Goal: Information Seeking & Learning: Learn about a topic

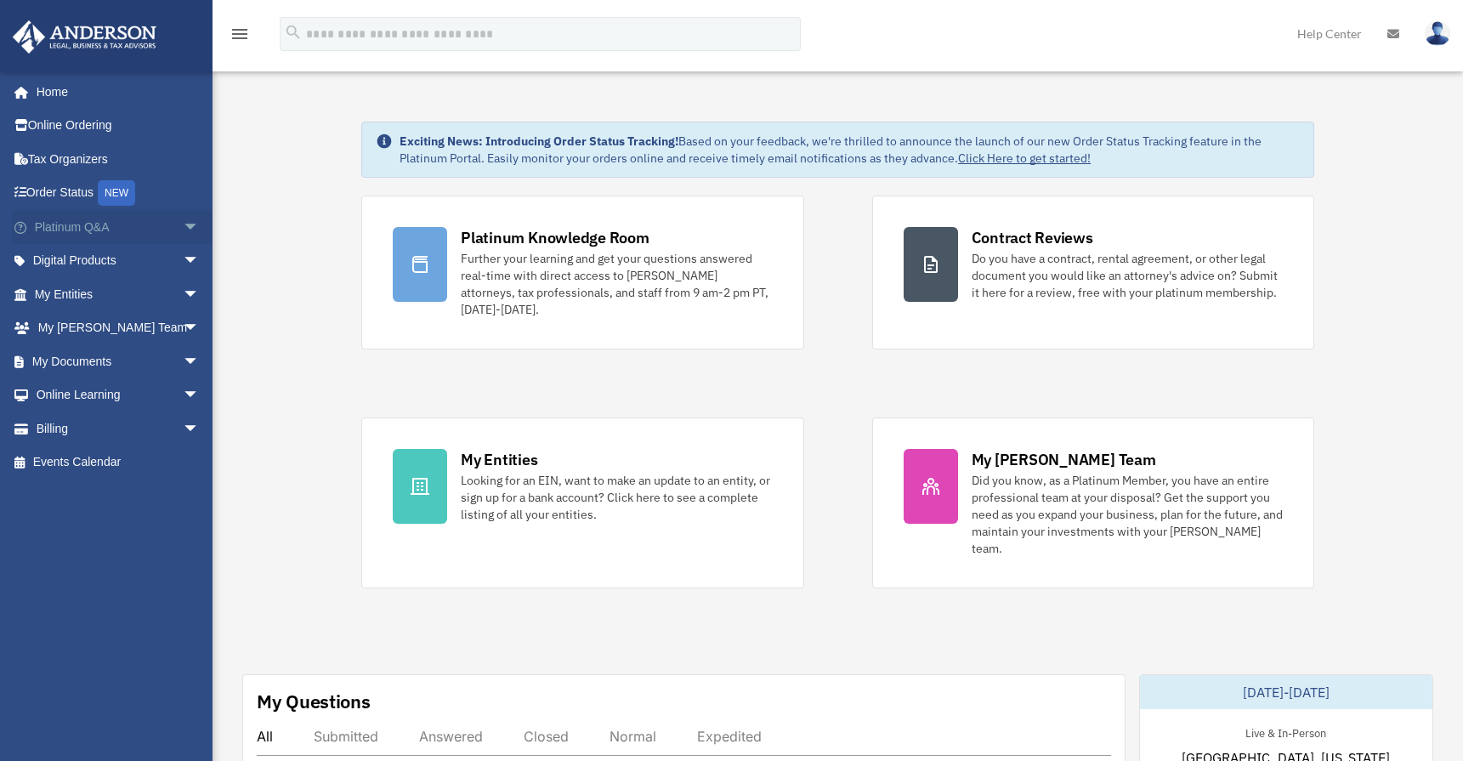
click at [63, 229] on link "Platinum Q&A arrow_drop_down" at bounding box center [118, 227] width 213 height 34
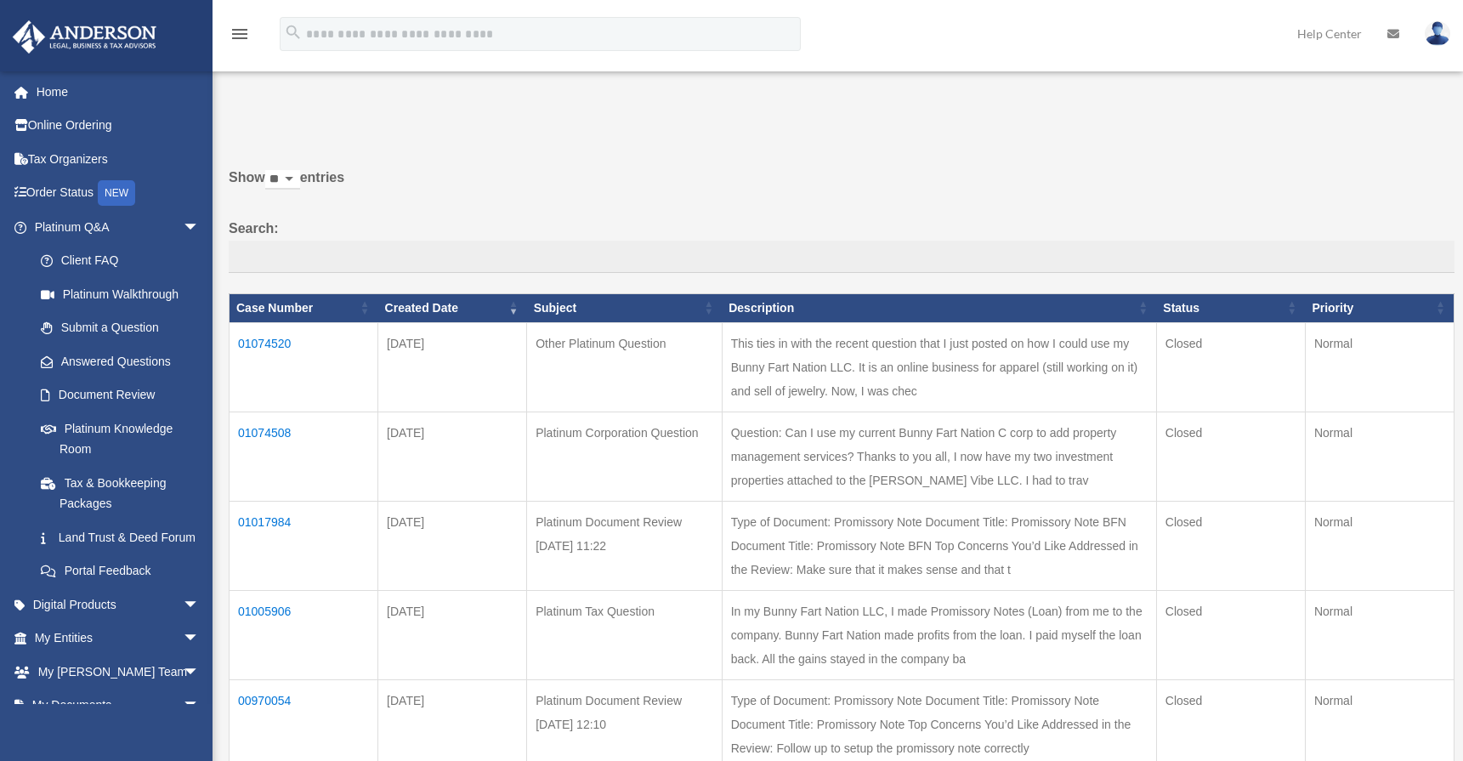
click at [275, 420] on td "01074508" at bounding box center [304, 455] width 149 height 89
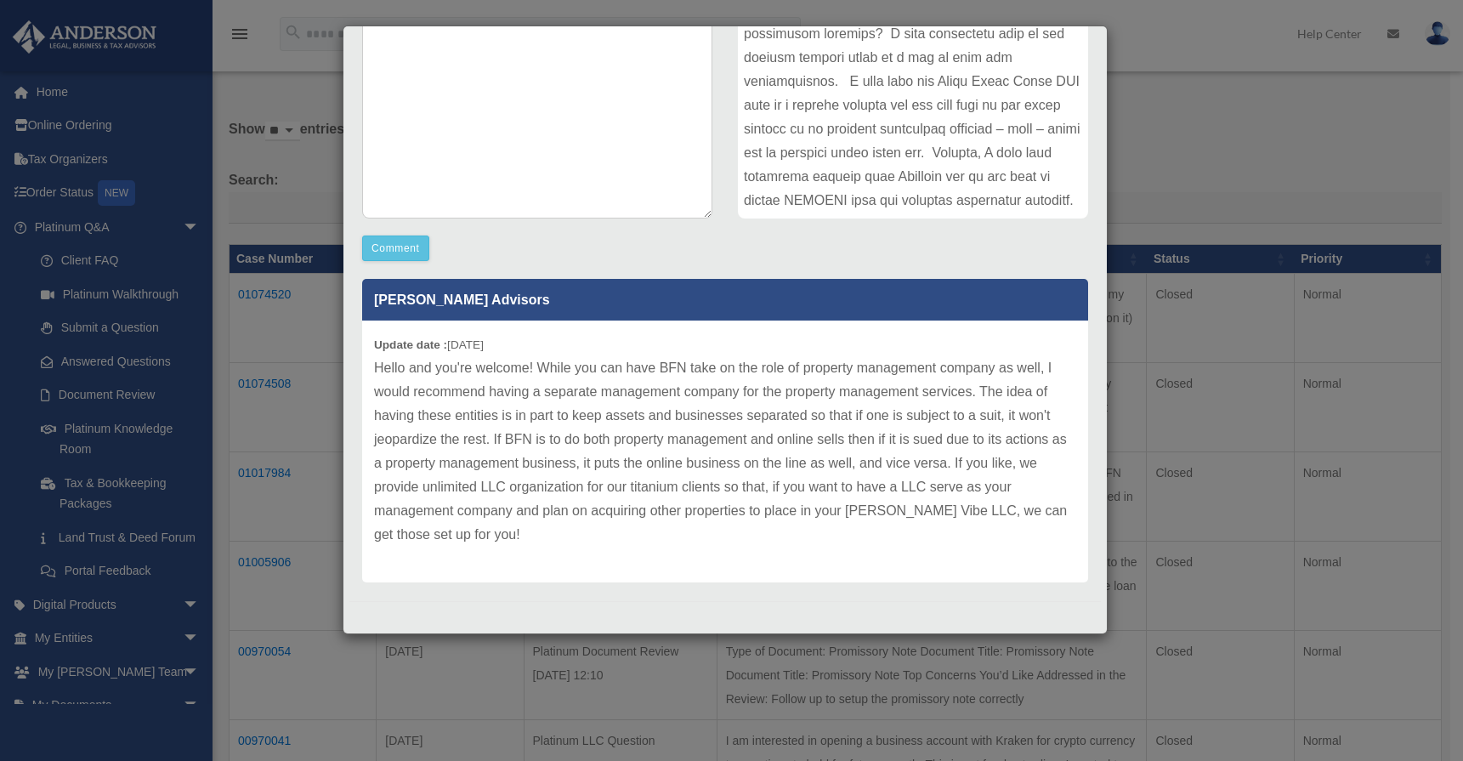
scroll to position [359, 0]
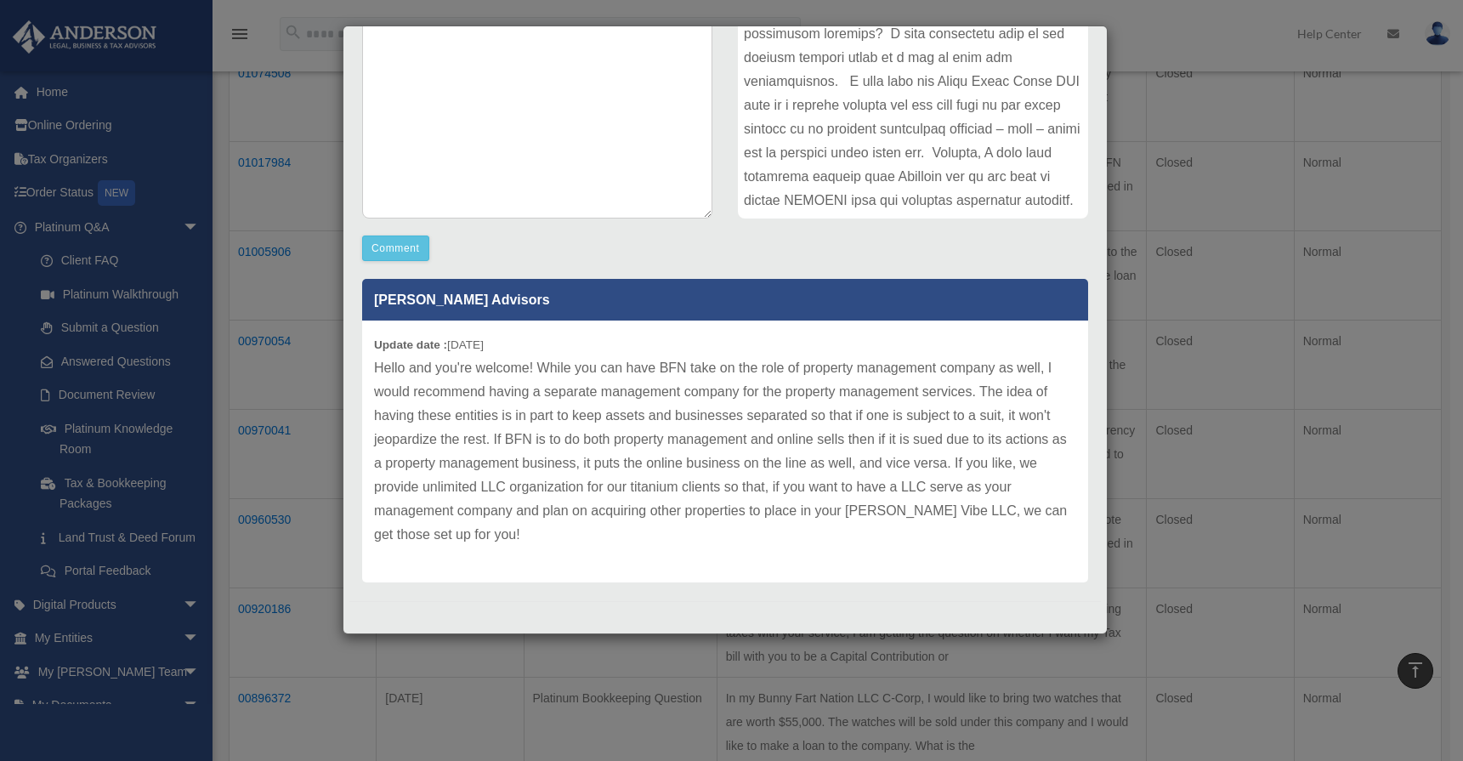
click at [1149, 670] on div "Case Detail × Platinum Corporation Question Case Number 01074508 Created Date A…" at bounding box center [731, 380] width 1463 height 761
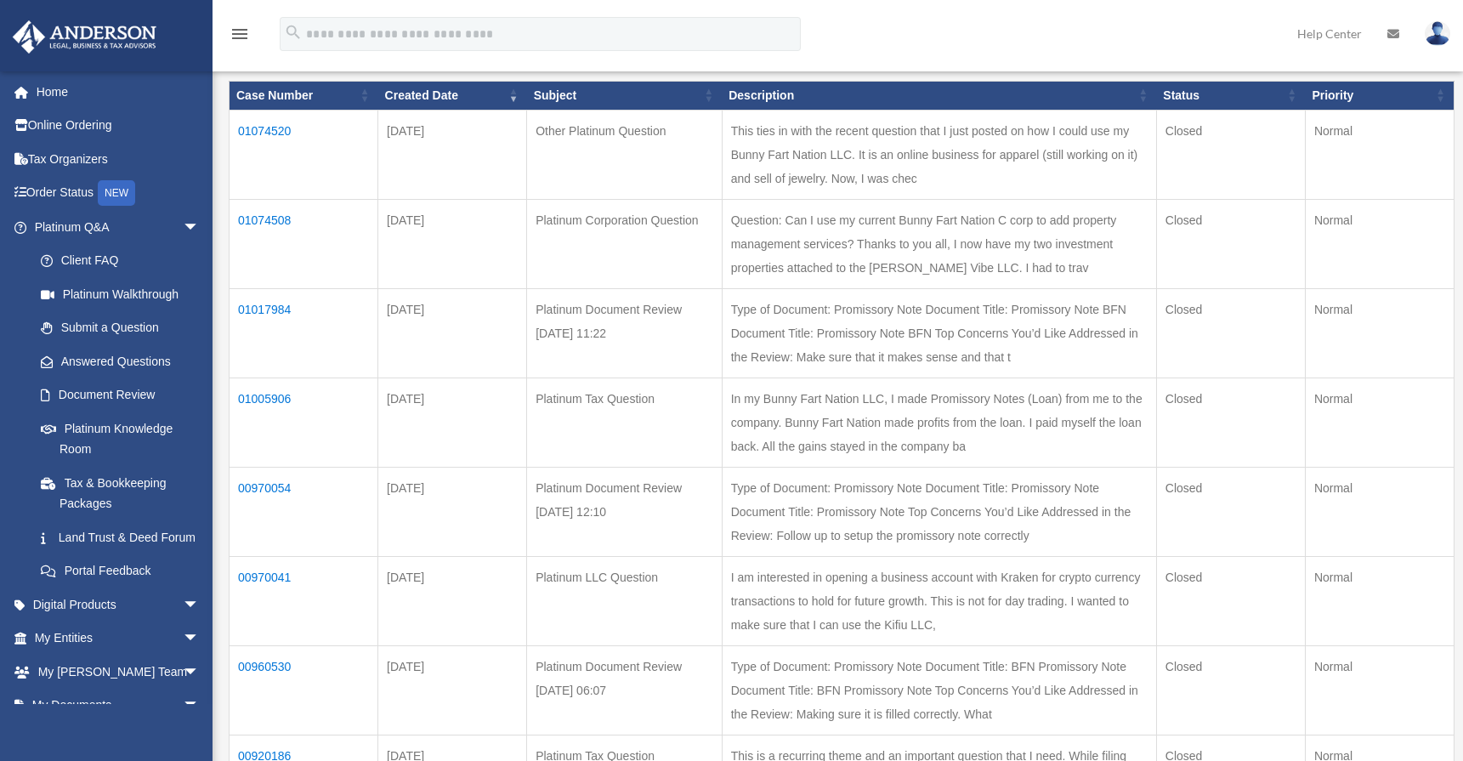
scroll to position [162, 0]
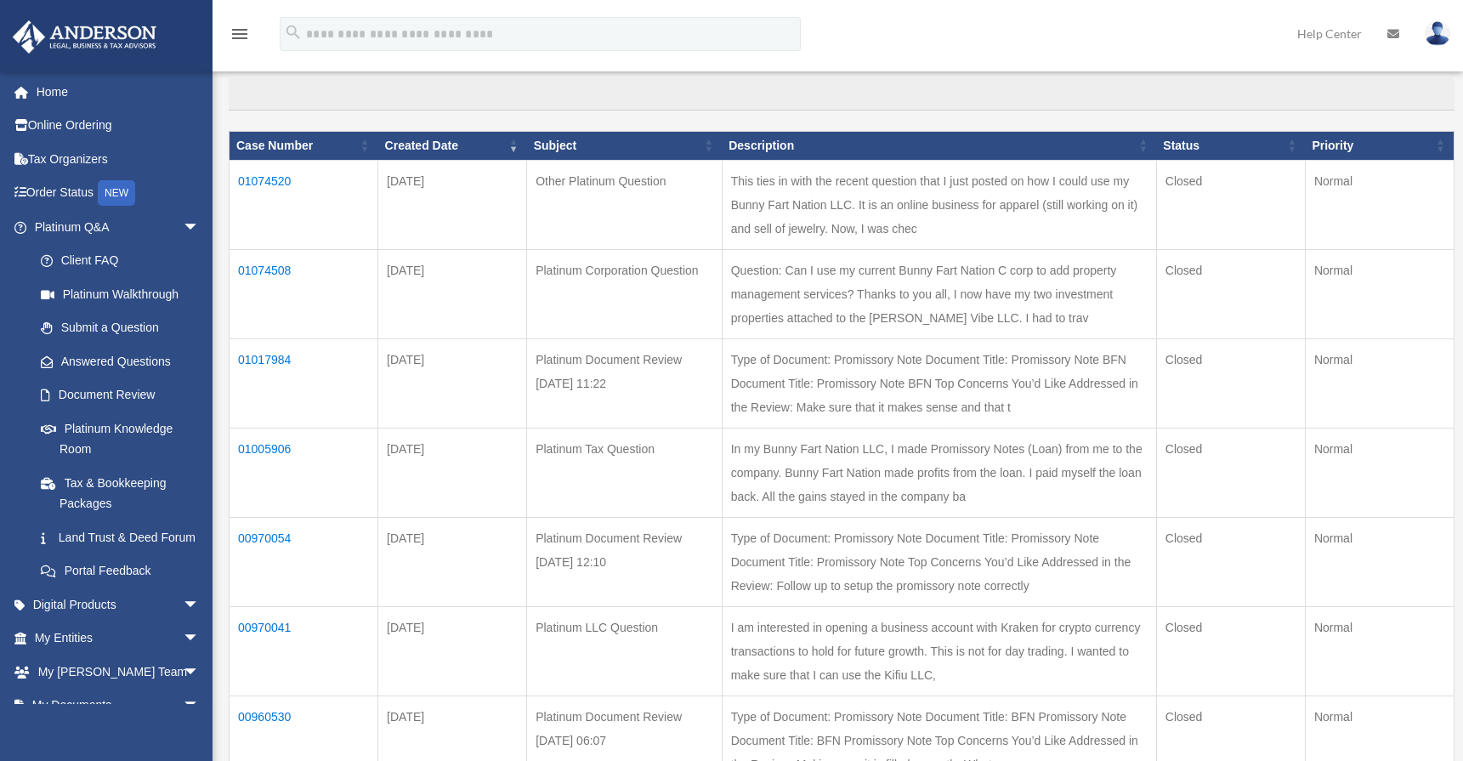
click at [260, 190] on td "01074520" at bounding box center [304, 204] width 149 height 89
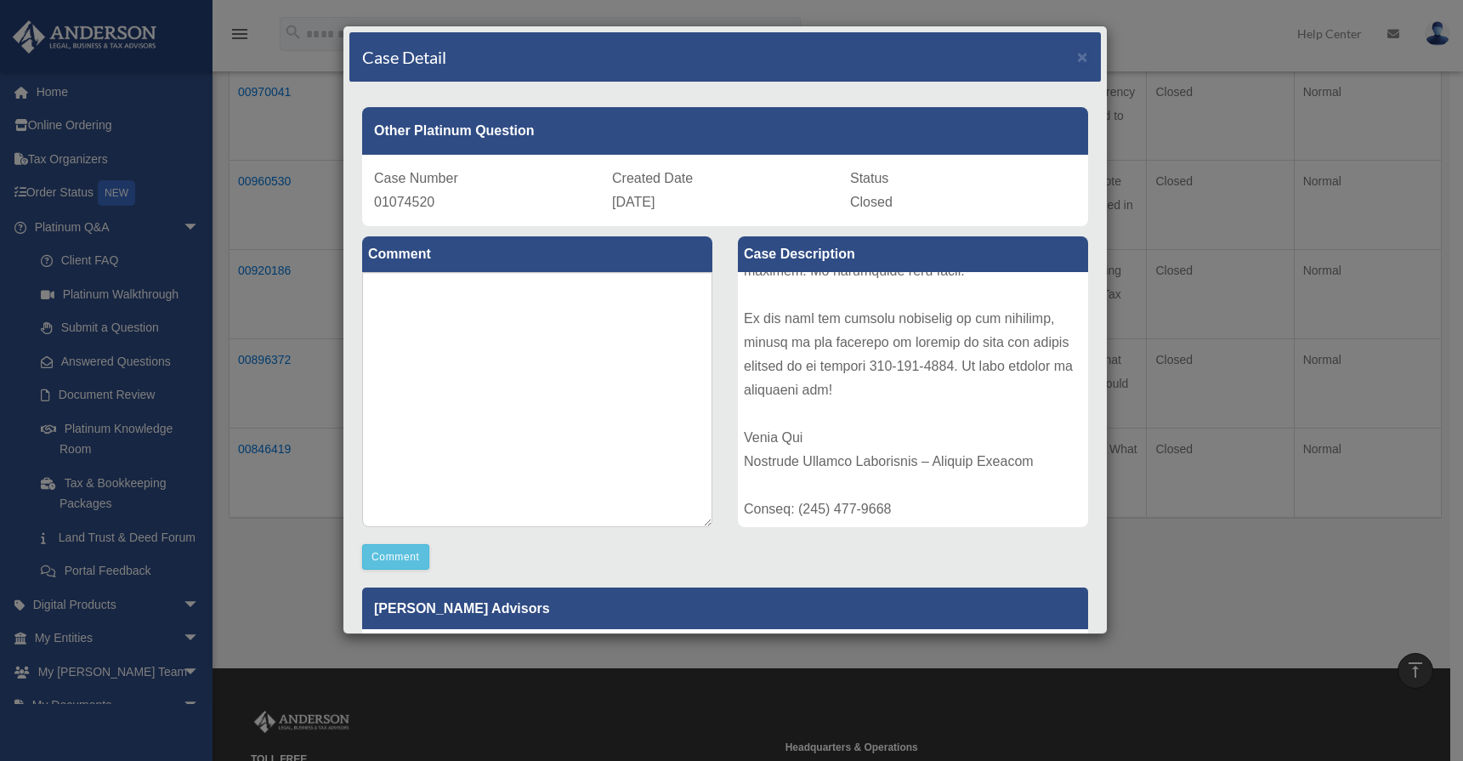
scroll to position [0, 0]
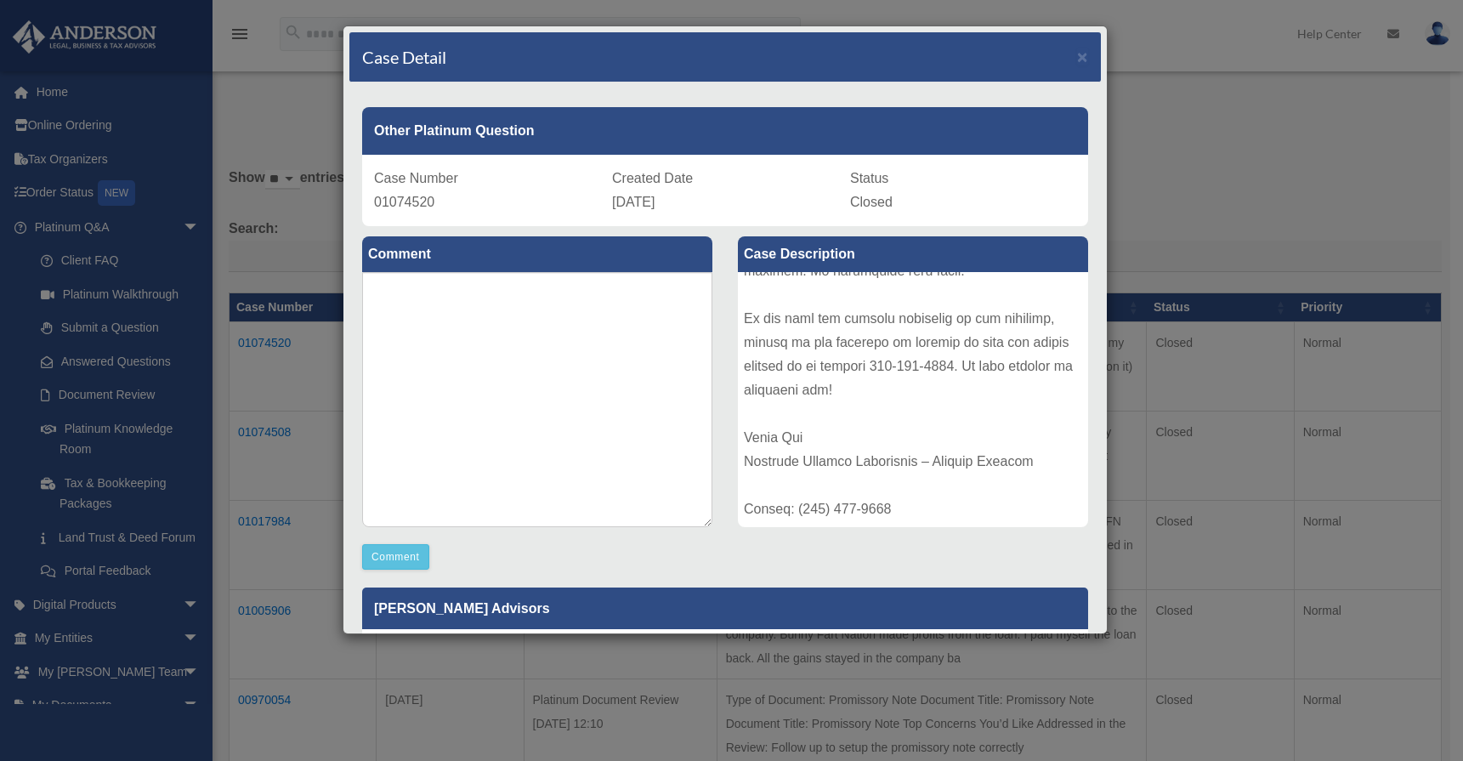
click at [1228, 164] on div "Case Detail × Other Platinum Question Case Number 01074520 Created Date August …" at bounding box center [731, 380] width 1463 height 761
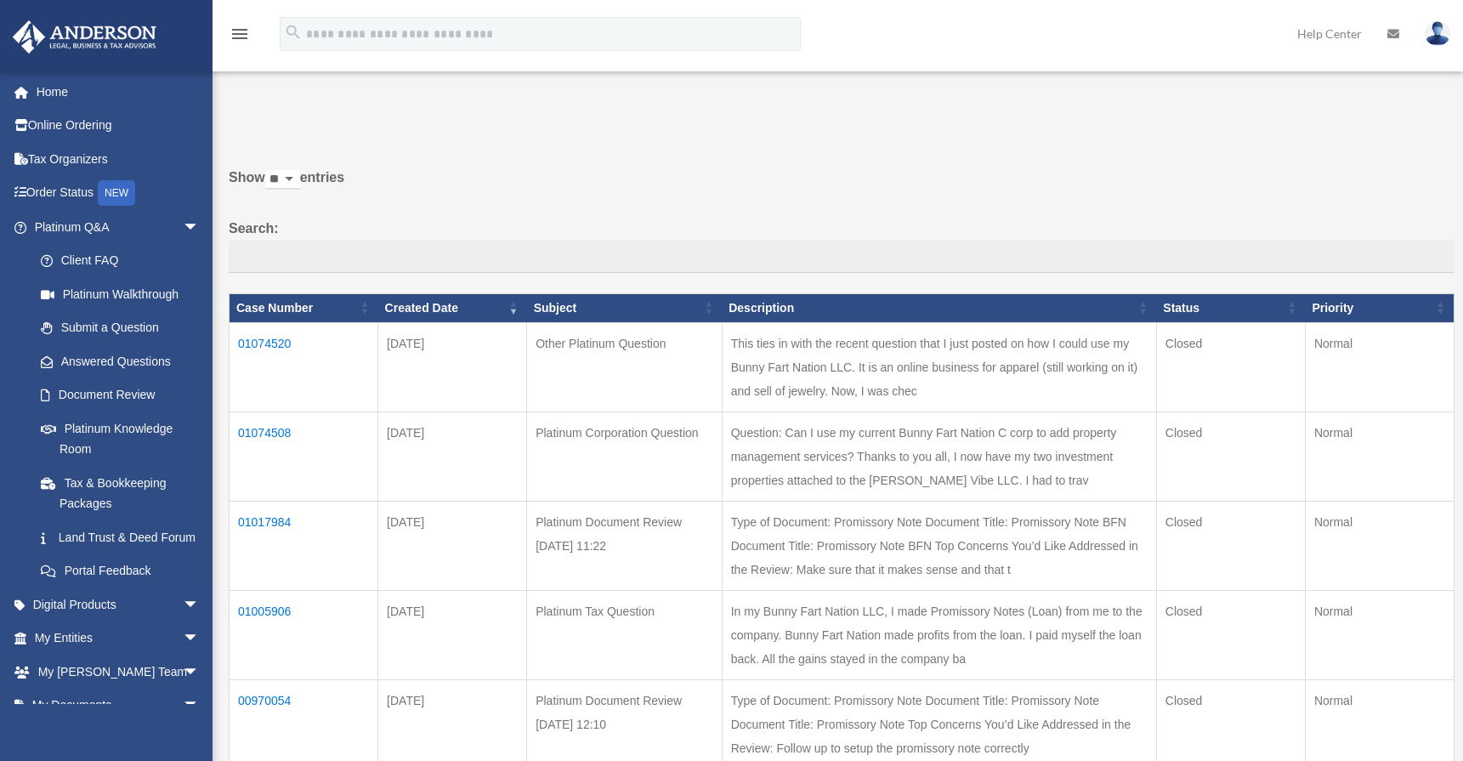
click at [555, 218] on label "Search:" at bounding box center [842, 245] width 1226 height 56
click at [555, 241] on input "Search:" at bounding box center [842, 257] width 1226 height 32
click at [54, 93] on link "Home" at bounding box center [118, 92] width 213 height 34
click at [105, 289] on link "Platinum Walkthrough" at bounding box center [124, 294] width 201 height 34
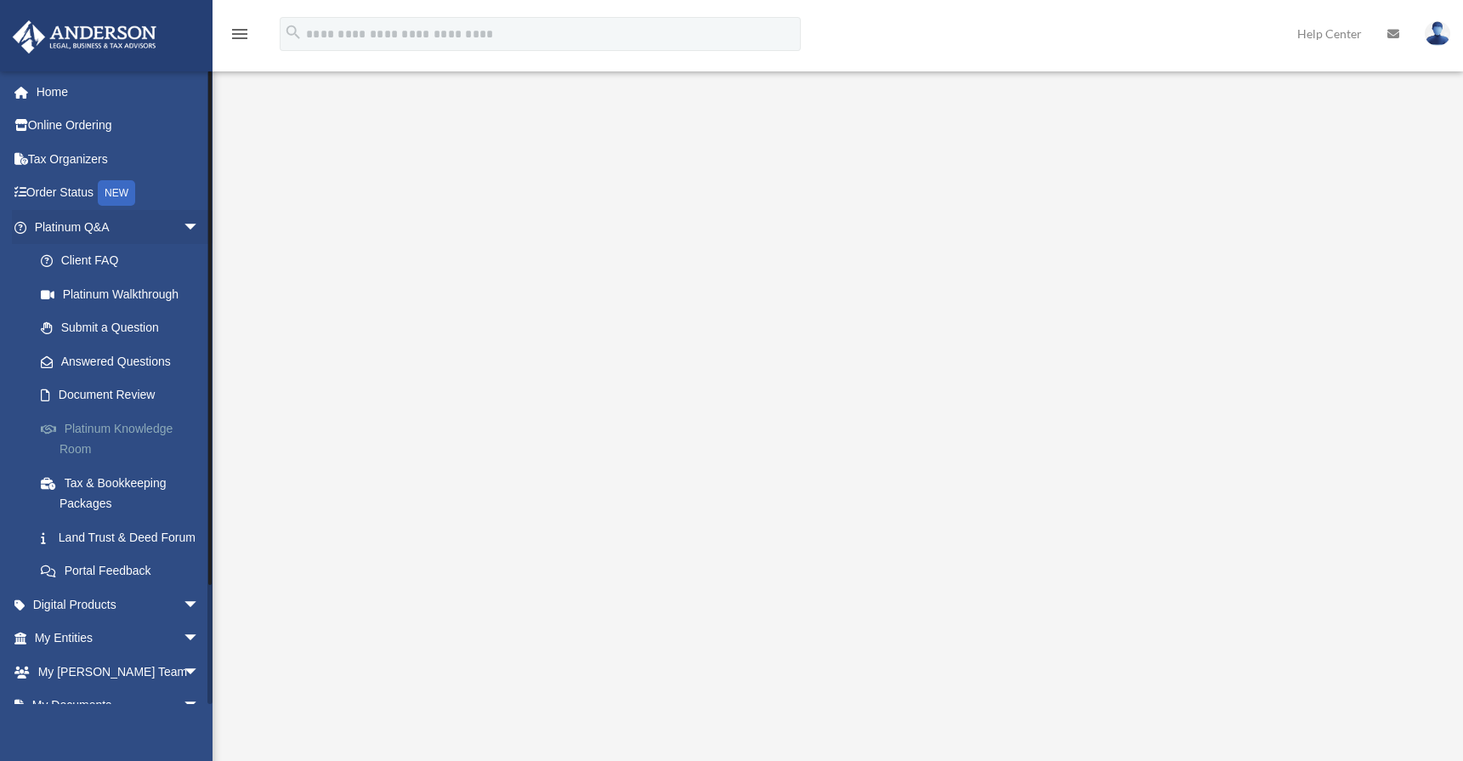
click at [111, 428] on link "Platinum Knowledge Room" at bounding box center [124, 438] width 201 height 54
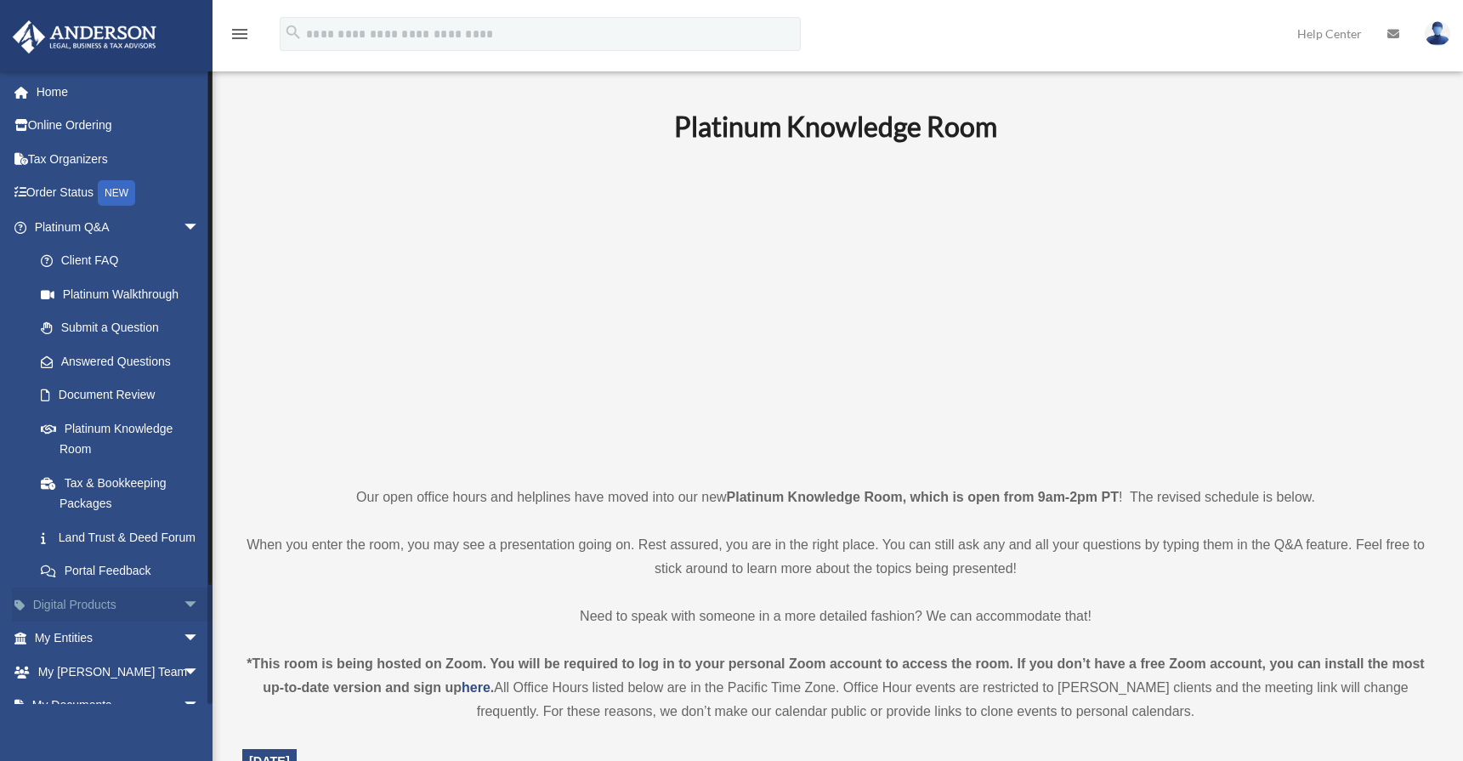
click at [185, 613] on span "arrow_drop_down" at bounding box center [200, 604] width 34 height 35
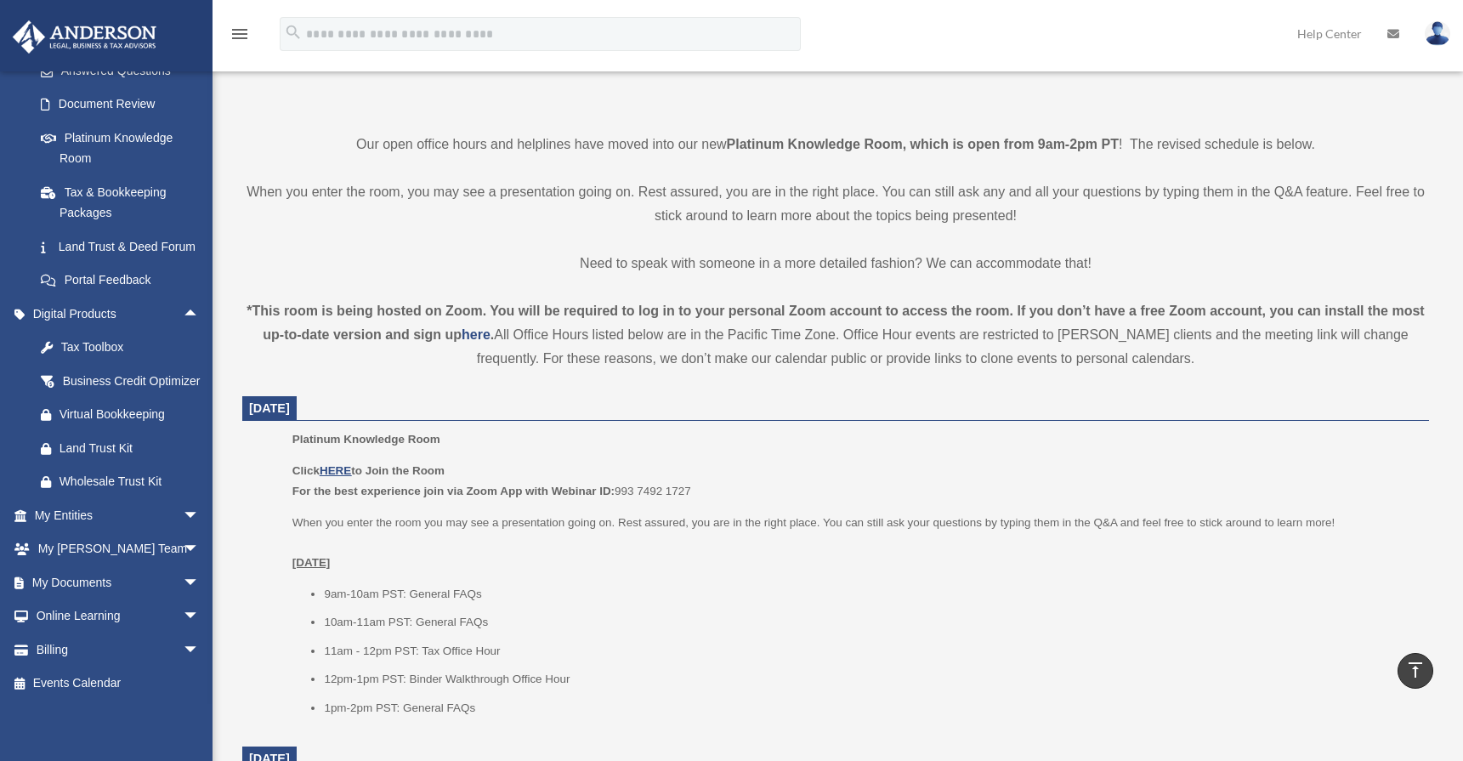
click at [722, 616] on li "10am-11am PST: General FAQs" at bounding box center [870, 622] width 1093 height 20
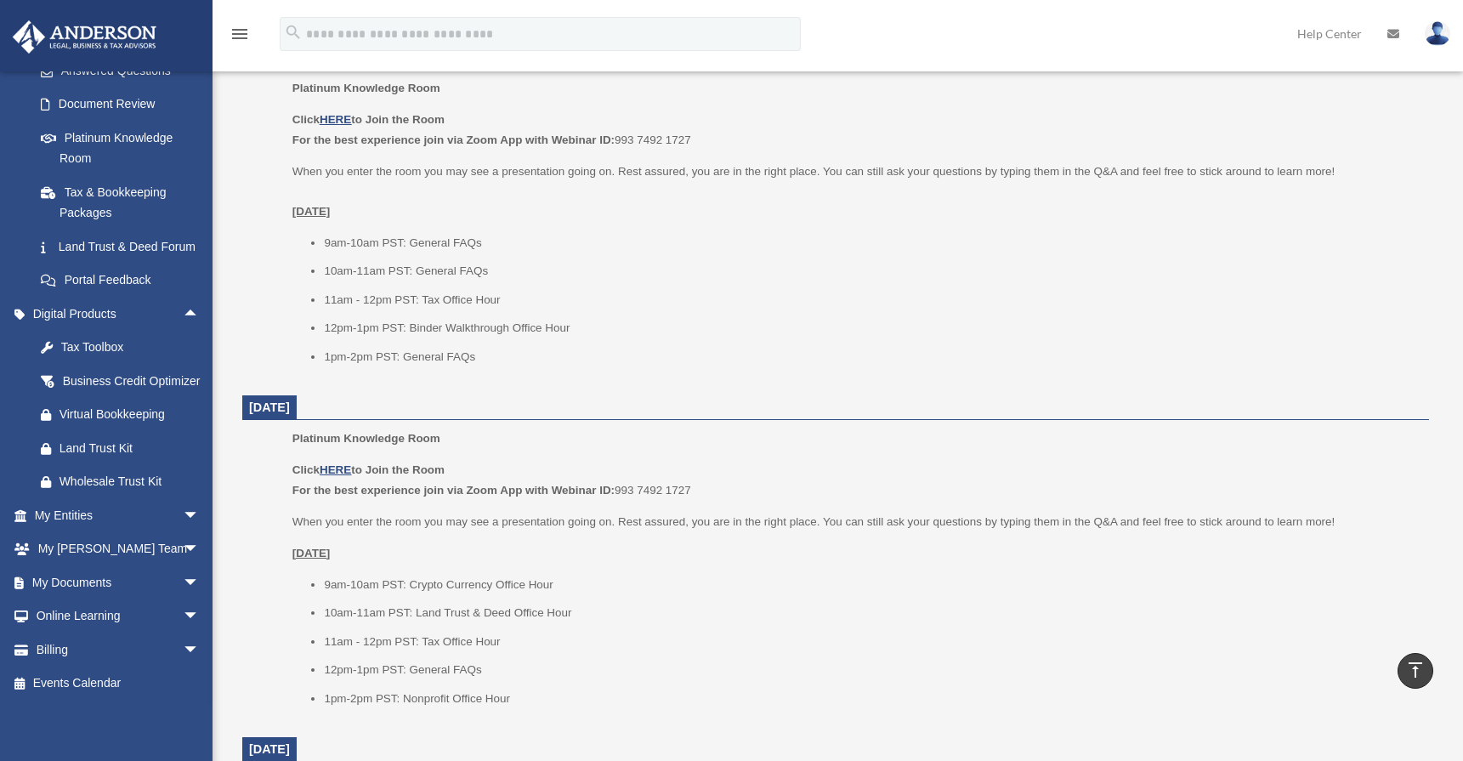
scroll to position [1027, 0]
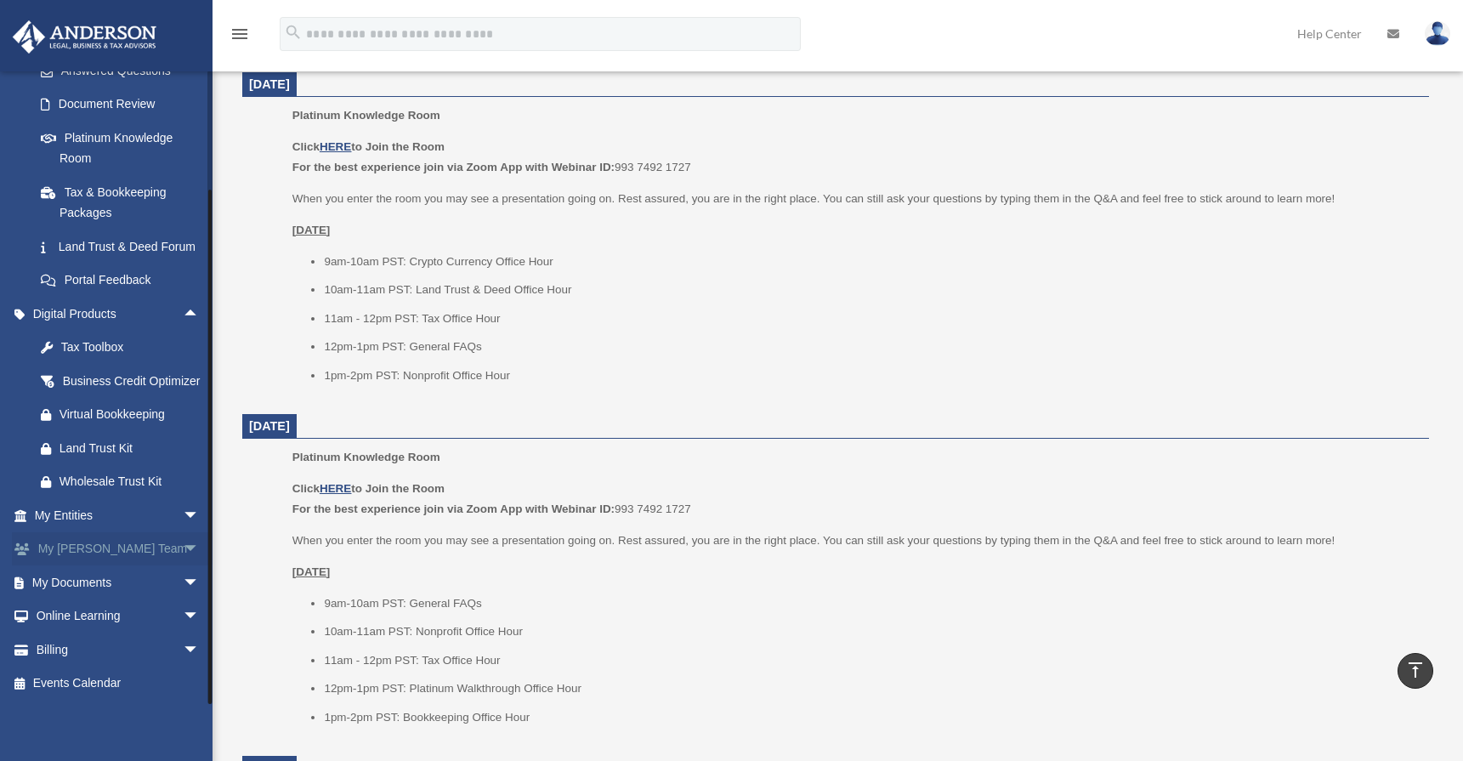
click at [183, 550] on span "arrow_drop_down" at bounding box center [200, 549] width 34 height 35
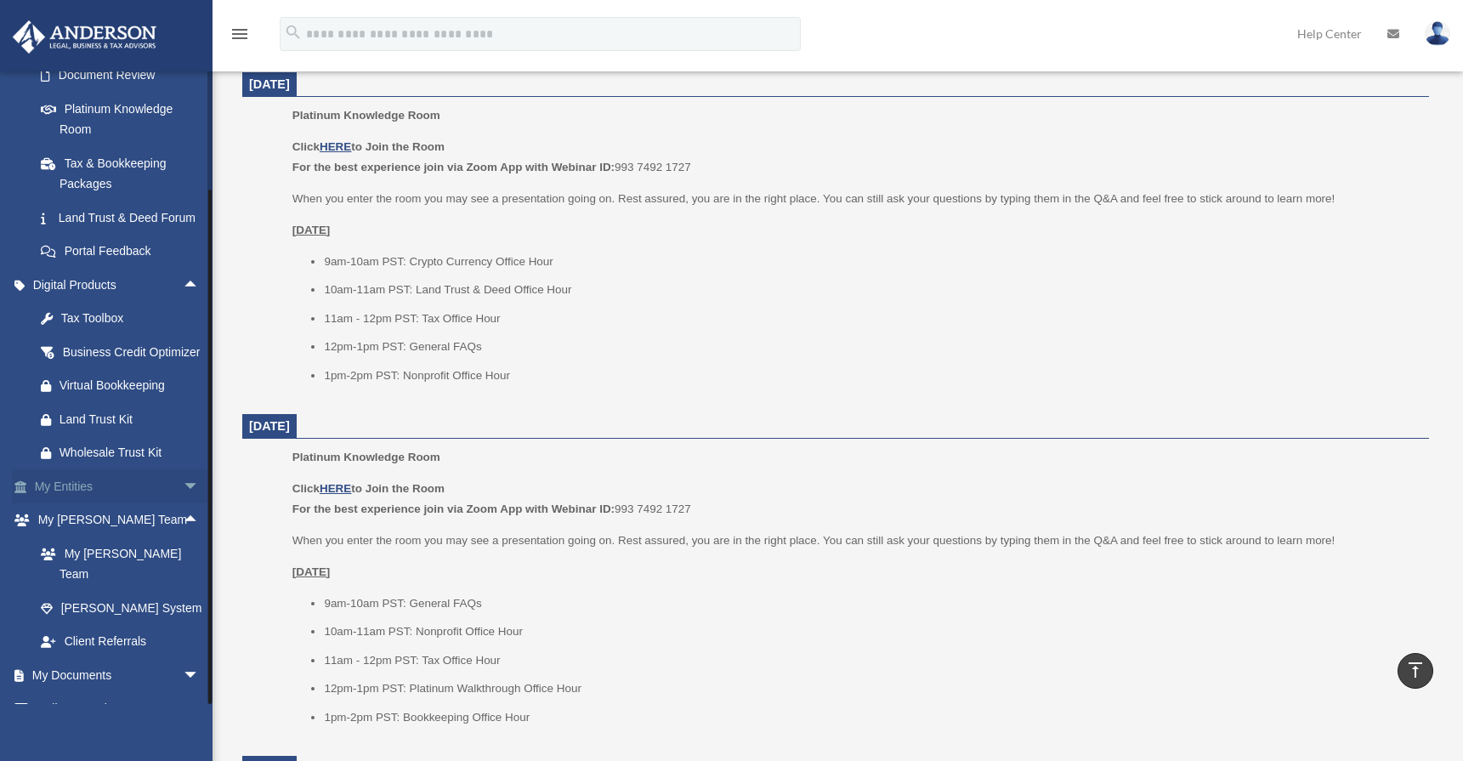
click at [183, 504] on span "arrow_drop_down" at bounding box center [200, 486] width 34 height 35
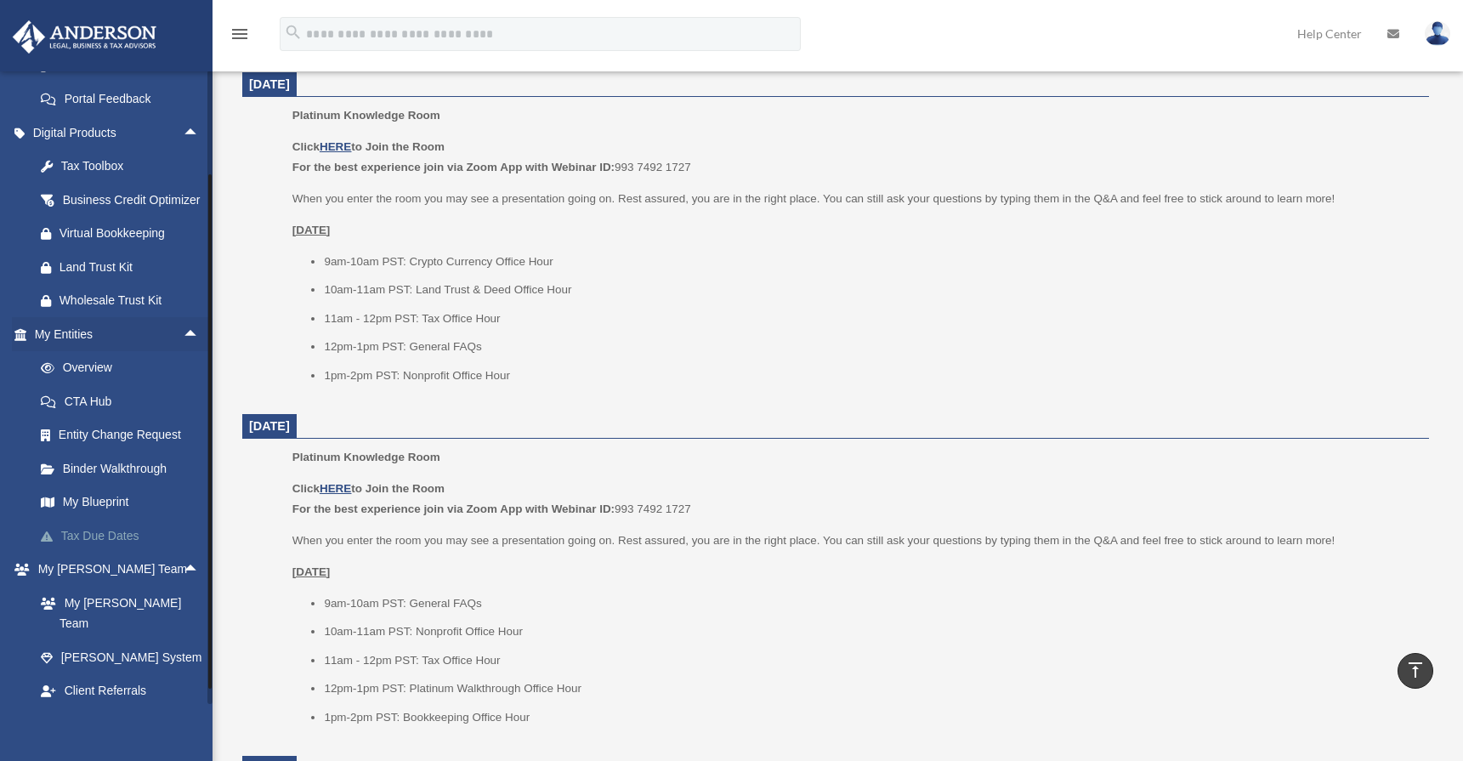
scroll to position [618, 0]
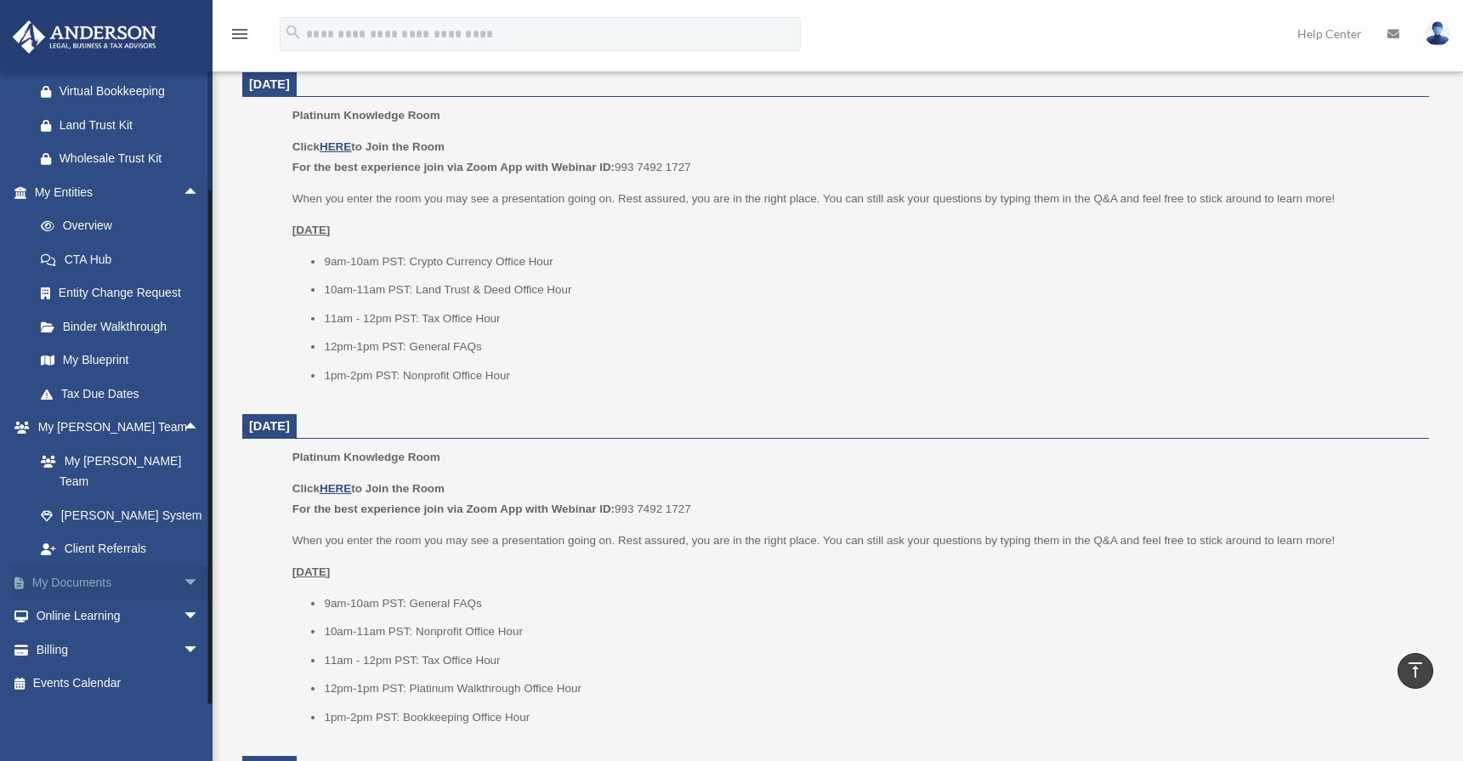
click at [183, 587] on span "arrow_drop_down" at bounding box center [200, 582] width 34 height 35
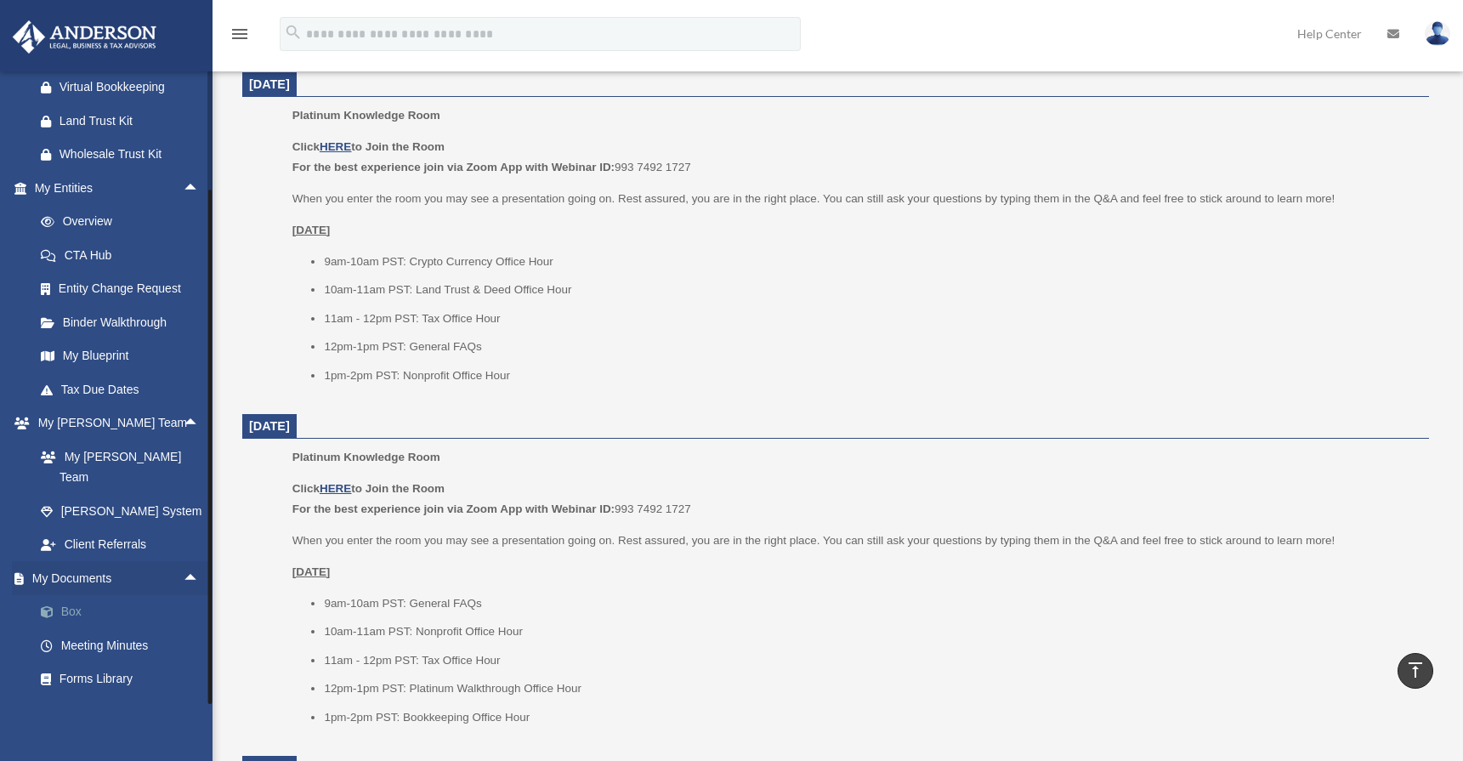
click at [71, 624] on link "Box" at bounding box center [124, 612] width 201 height 34
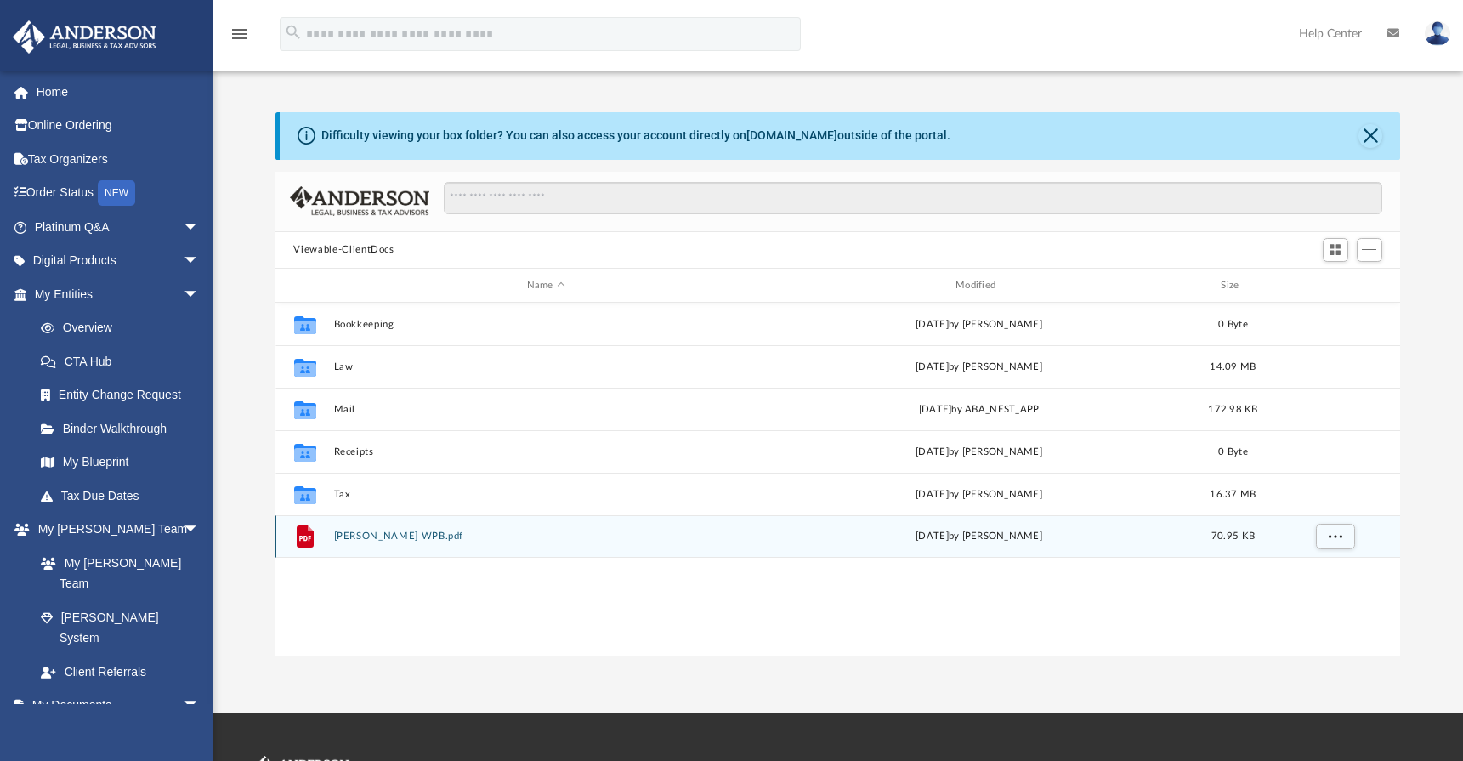
scroll to position [374, 1113]
